Goal: Transaction & Acquisition: Purchase product/service

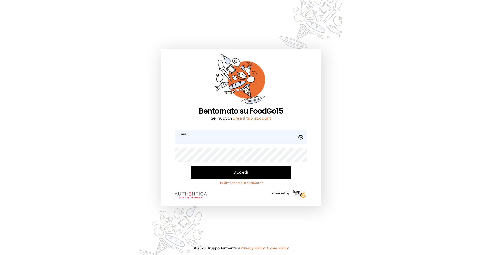
type input "**********"
click at [219, 176] on button "Accedi" at bounding box center [241, 172] width 100 height 13
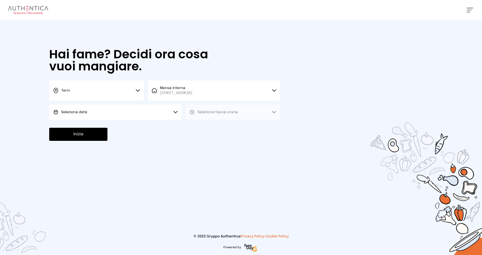
click at [102, 108] on button "Seleziona data" at bounding box center [115, 111] width 132 height 15
click at [102, 123] on li "[DATE], [DATE]" at bounding box center [115, 125] width 132 height 13
click at [211, 109] on span "Seleziona fascia oraria" at bounding box center [218, 111] width 40 height 5
click at [212, 124] on li "Pranzo" at bounding box center [233, 125] width 95 height 13
click at [97, 130] on button "Inizia" at bounding box center [78, 134] width 58 height 13
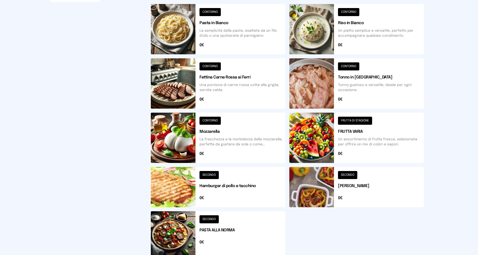
scroll to position [126, 0]
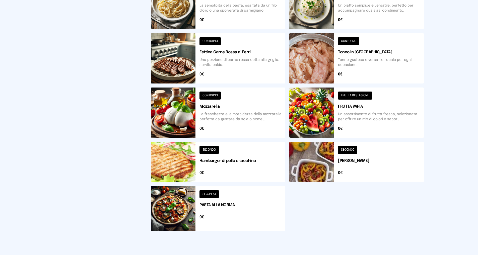
click at [349, 159] on button at bounding box center [356, 162] width 135 height 40
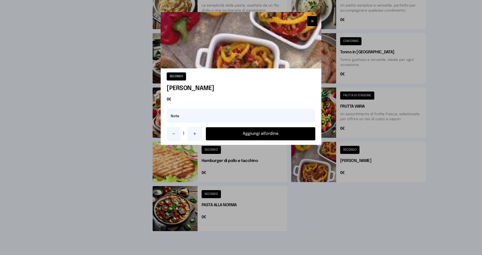
click at [283, 131] on button "Aggiungi all'ordine" at bounding box center [260, 133] width 109 height 13
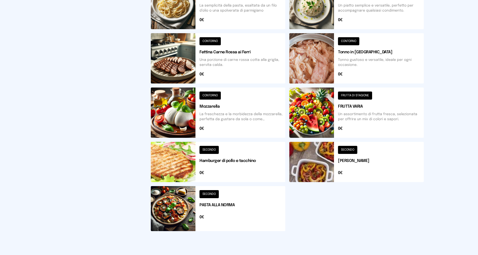
click at [210, 106] on button at bounding box center [218, 112] width 135 height 50
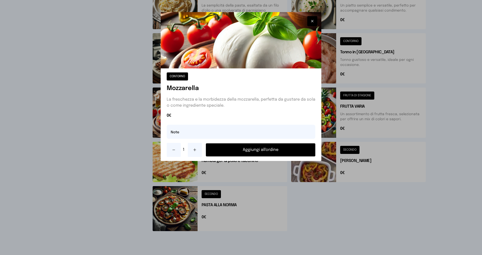
click at [225, 149] on button "Aggiungi all'ordine" at bounding box center [260, 149] width 109 height 13
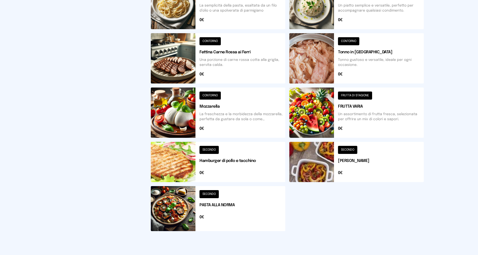
click at [354, 104] on button at bounding box center [356, 112] width 135 height 50
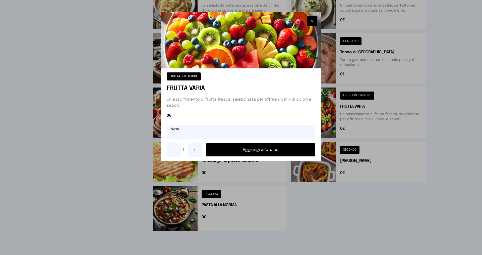
click at [196, 132] on input "text" at bounding box center [241, 132] width 149 height 14
type input "**********"
click at [221, 149] on button "Aggiungi all'ordine" at bounding box center [260, 149] width 109 height 13
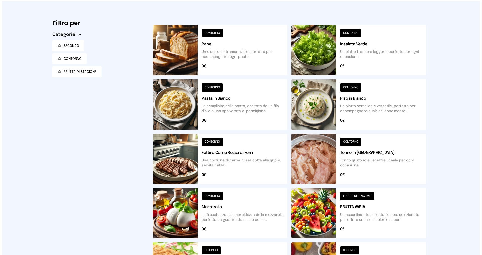
scroll to position [0, 0]
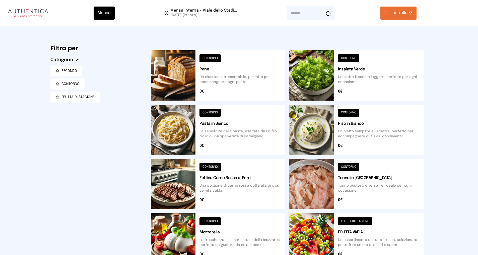
click at [405, 9] on button "carrello • 3" at bounding box center [399, 13] width 36 height 13
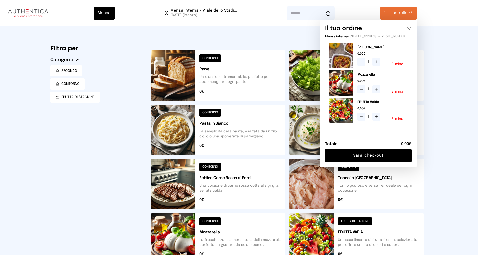
click at [375, 159] on button "Vai al checkout" at bounding box center [368, 155] width 86 height 13
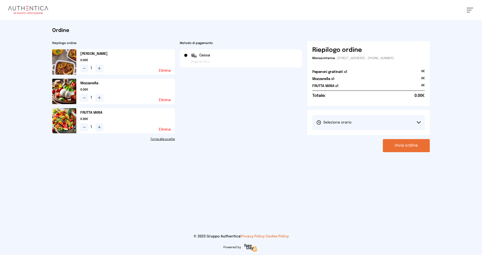
click at [334, 123] on span "Seleziona orario" at bounding box center [333, 122] width 35 height 5
click at [332, 134] on li "1° Turno (13:00 - 15:00)" at bounding box center [368, 136] width 112 height 13
click at [398, 142] on button "Invia ordine" at bounding box center [406, 145] width 47 height 13
